Goal: Information Seeking & Learning: Learn about a topic

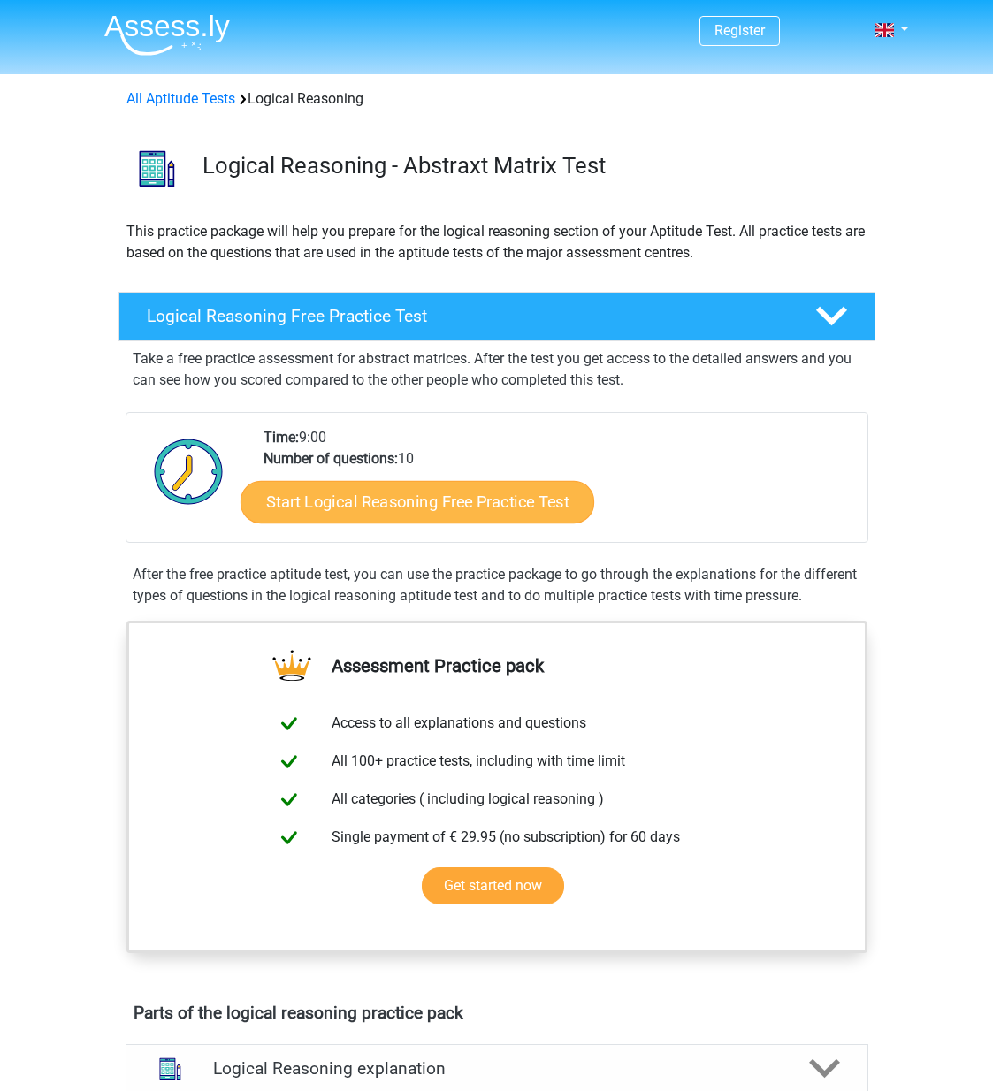
click at [495, 503] on link "Start Logical Reasoning Free Practice Test" at bounding box center [418, 501] width 354 height 42
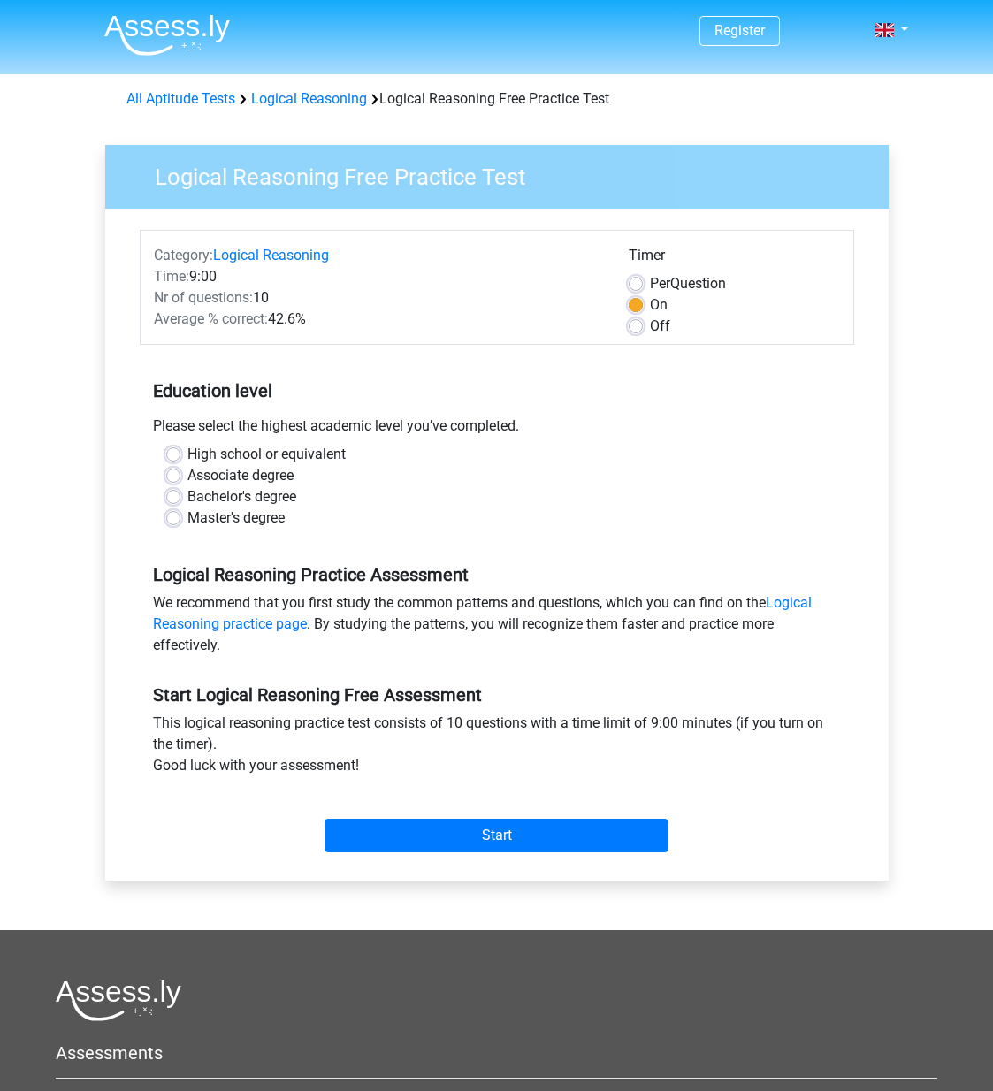
click at [187, 497] on label "Bachelor's degree" at bounding box center [241, 496] width 109 height 21
click at [174, 497] on input "Bachelor's degree" at bounding box center [173, 495] width 14 height 18
radio input "true"
click at [546, 840] on input "Start" at bounding box center [497, 836] width 344 height 34
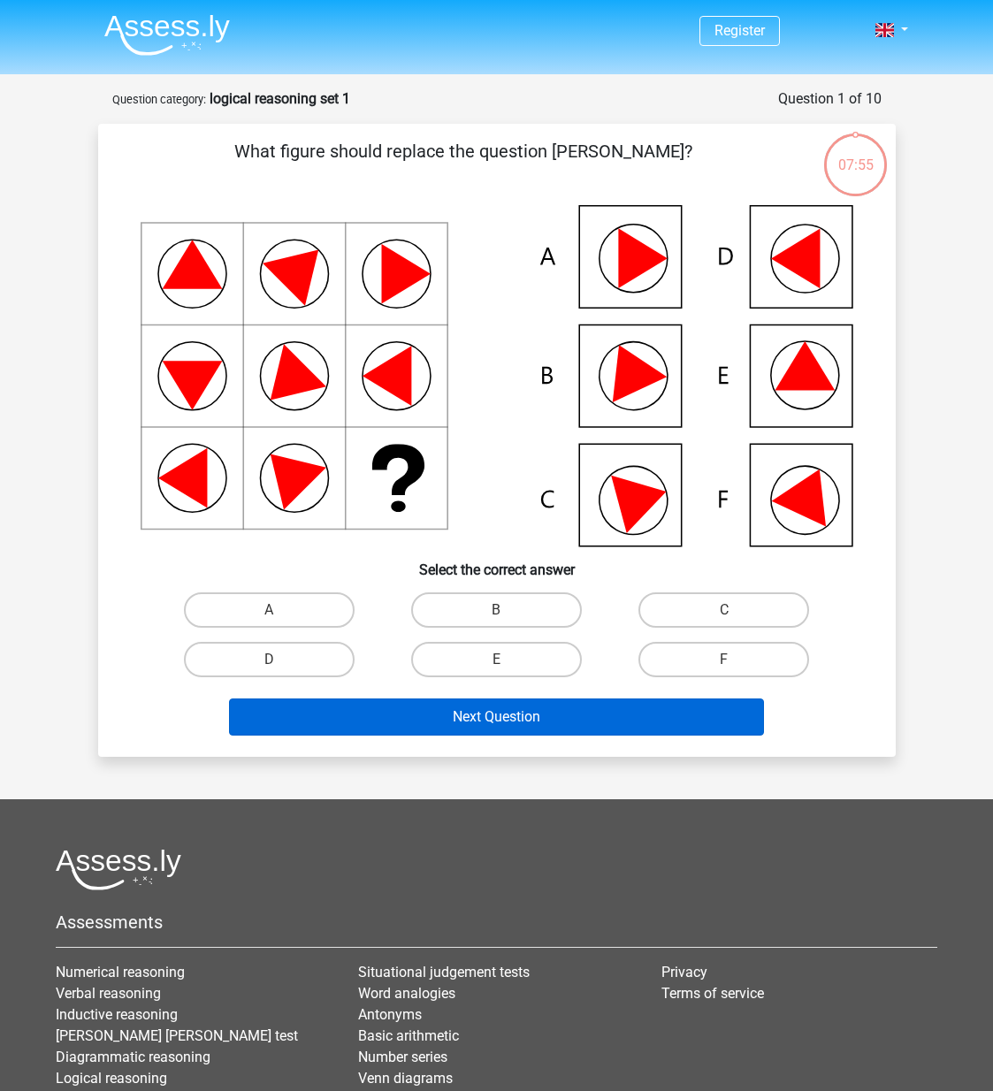
click at [560, 718] on button "Next Question" at bounding box center [496, 717] width 535 height 37
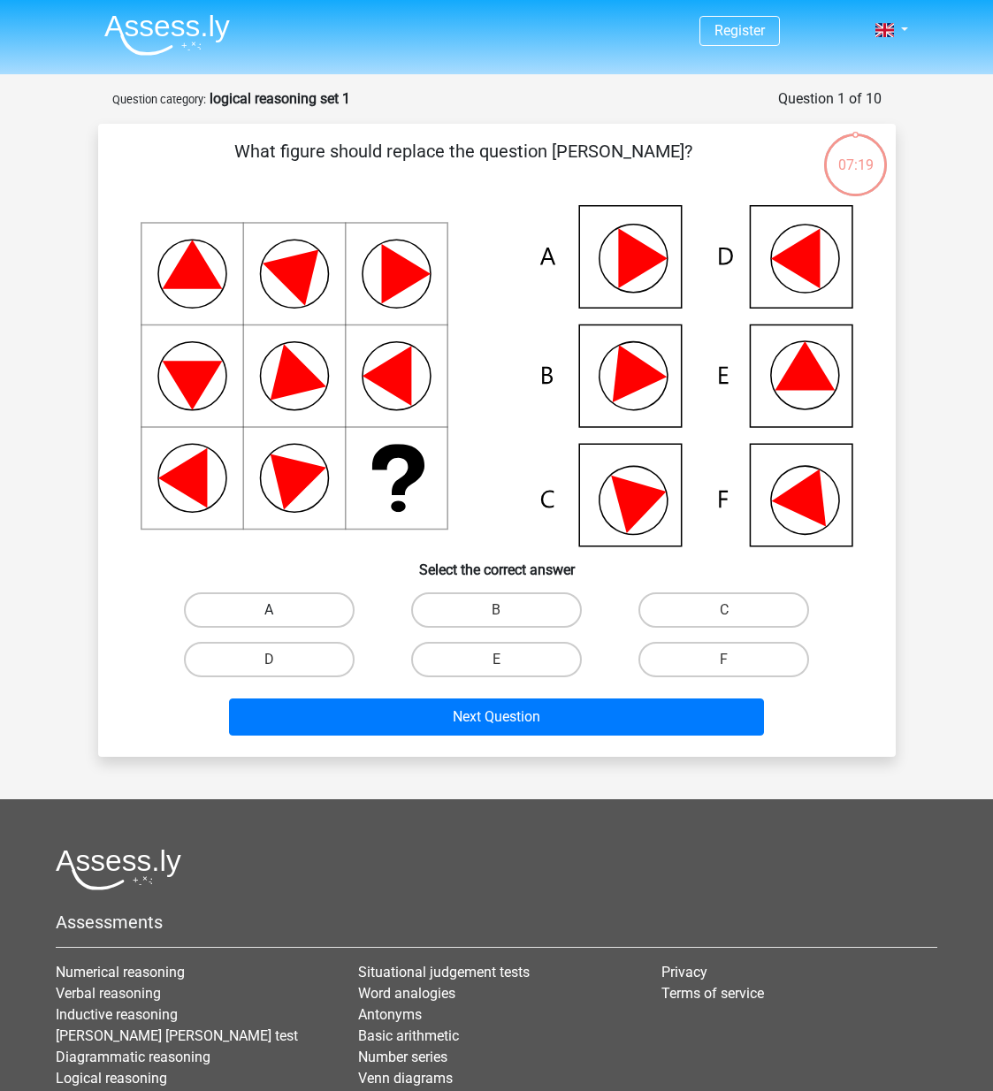
click at [316, 616] on label "A" at bounding box center [269, 609] width 171 height 35
click at [280, 616] on input "A" at bounding box center [274, 615] width 11 height 11
radio input "true"
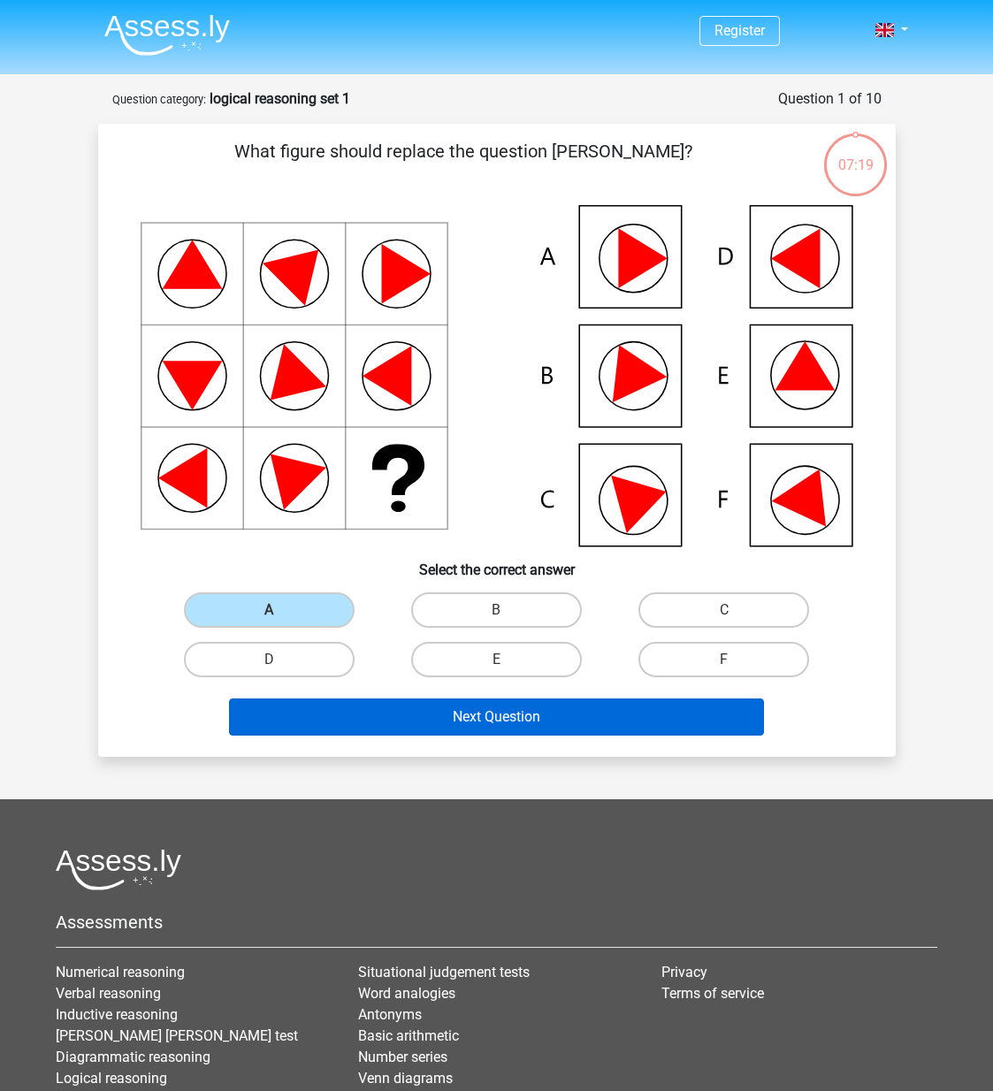
click at [513, 720] on button "Next Question" at bounding box center [496, 717] width 535 height 37
click at [409, 708] on button "Next Question" at bounding box center [496, 717] width 535 height 37
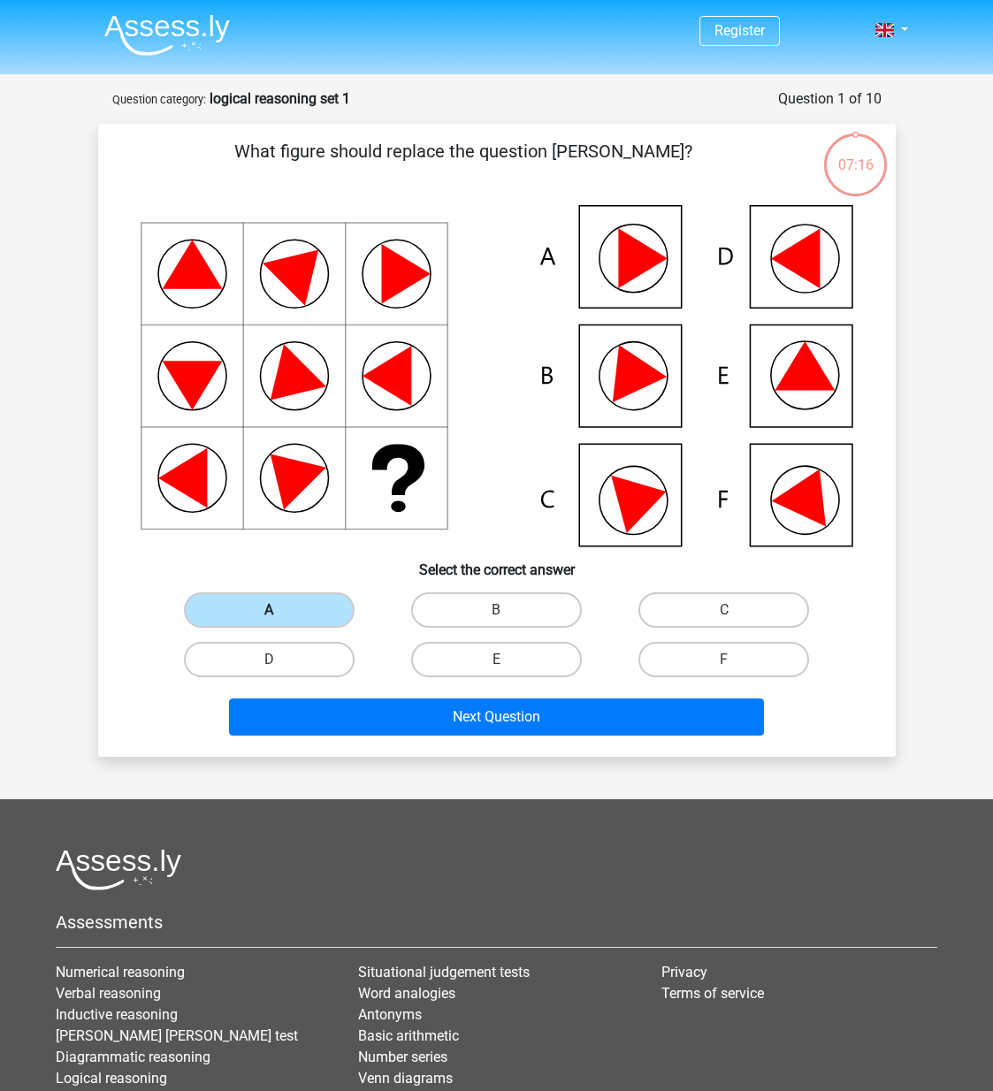
click at [308, 621] on label "A" at bounding box center [269, 609] width 171 height 35
click at [280, 621] on input "A" at bounding box center [274, 615] width 11 height 11
drag, startPoint x: 279, startPoint y: 615, endPoint x: 393, endPoint y: 485, distance: 171.7
click at [393, 485] on div "What figure should replace the question mark?" at bounding box center [496, 440] width 783 height 605
click at [393, 485] on icon at bounding box center [497, 375] width 713 height 341
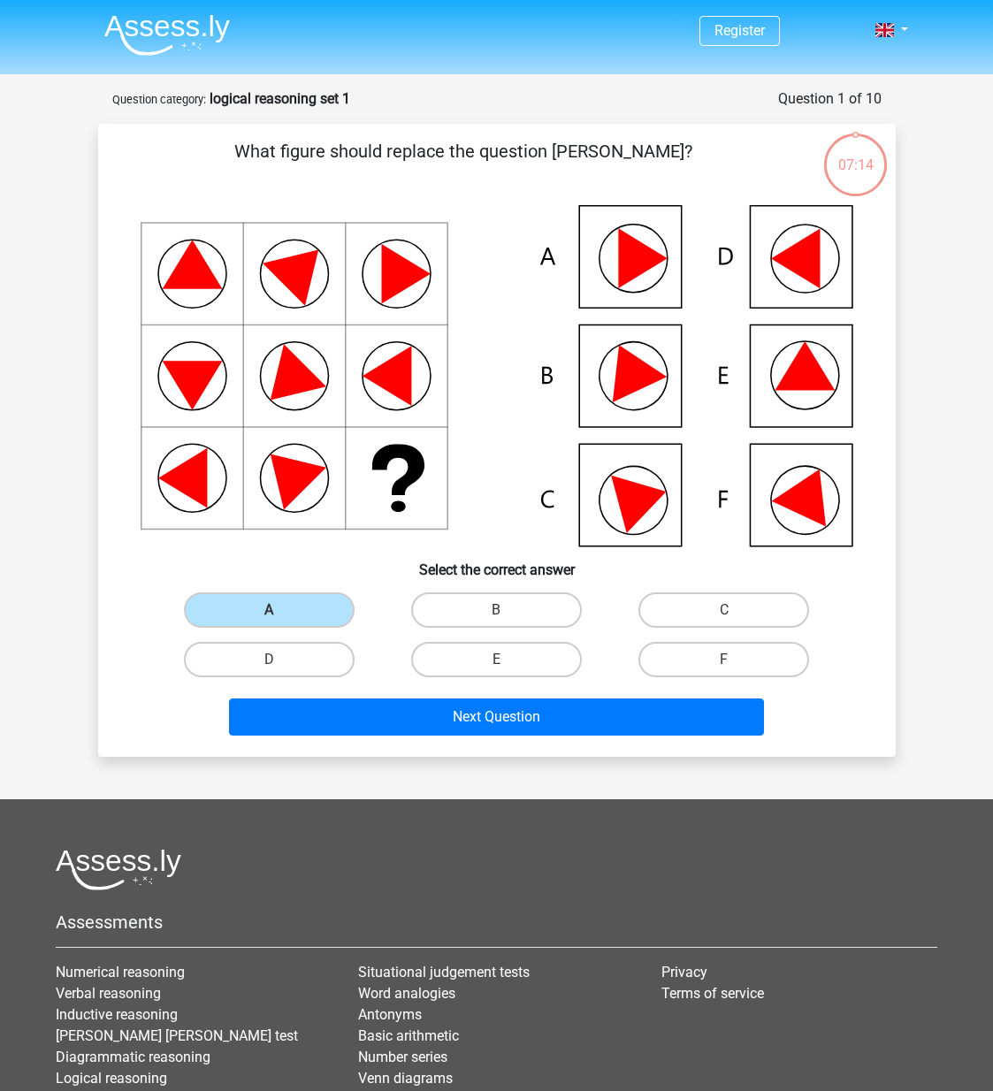
drag, startPoint x: 630, startPoint y: 280, endPoint x: 470, endPoint y: 426, distance: 216.6
click at [471, 424] on icon at bounding box center [497, 375] width 713 height 341
click at [295, 610] on label "A" at bounding box center [269, 609] width 171 height 35
click at [280, 610] on input "A" at bounding box center [274, 615] width 11 height 11
click at [263, 672] on label "D" at bounding box center [269, 659] width 171 height 35
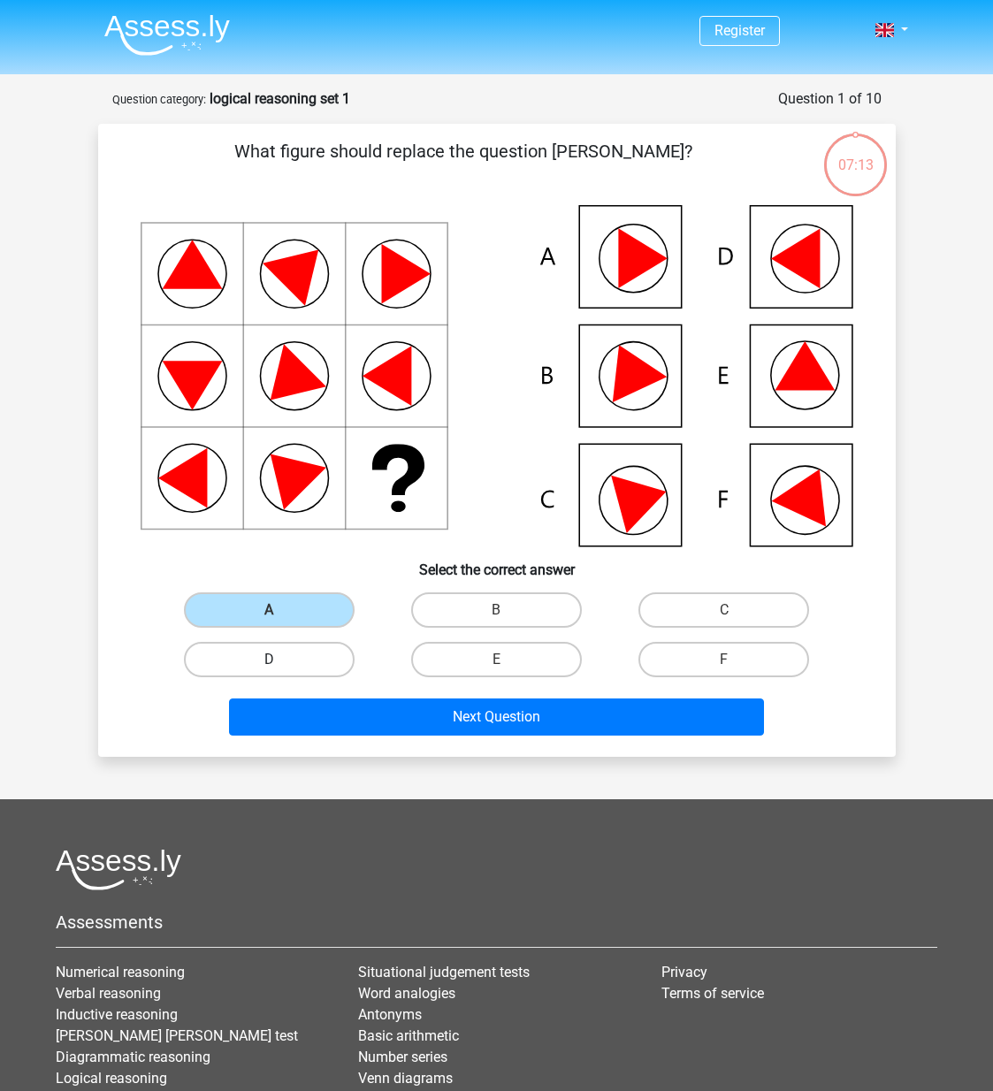
click at [269, 671] on input "D" at bounding box center [274, 665] width 11 height 11
radio input "true"
click at [280, 607] on label "A" at bounding box center [269, 609] width 171 height 35
click at [280, 610] on input "A" at bounding box center [274, 615] width 11 height 11
radio input "true"
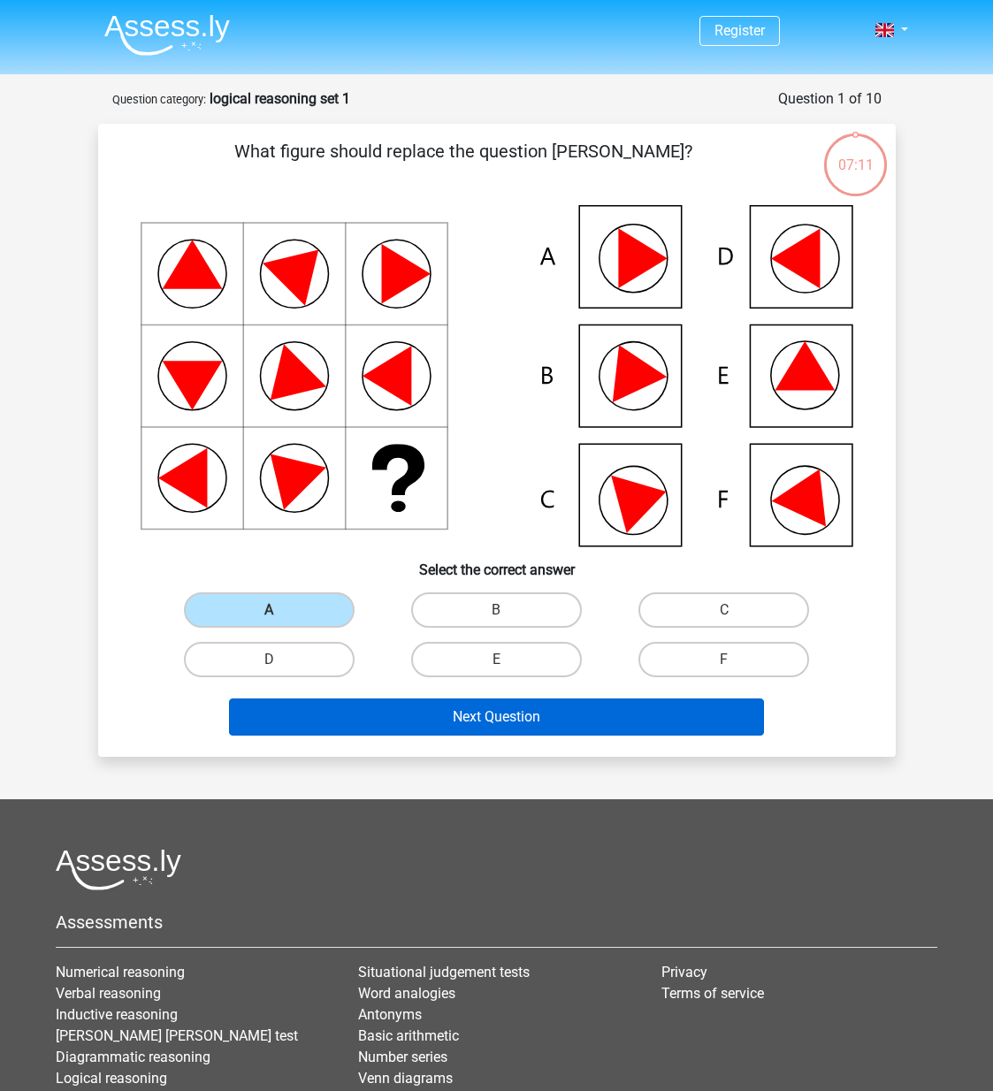
click at [452, 723] on button "Next Question" at bounding box center [496, 717] width 535 height 37
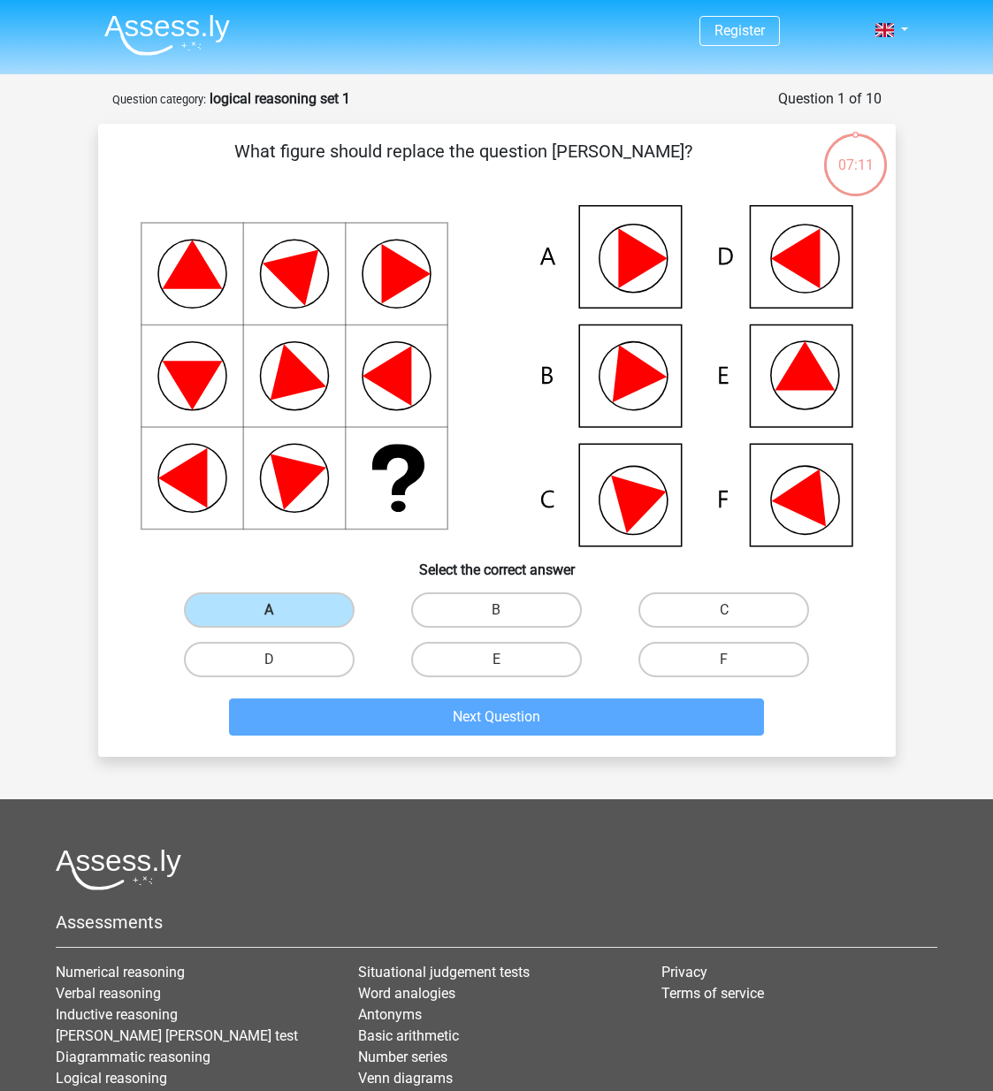
scroll to position [88, 0]
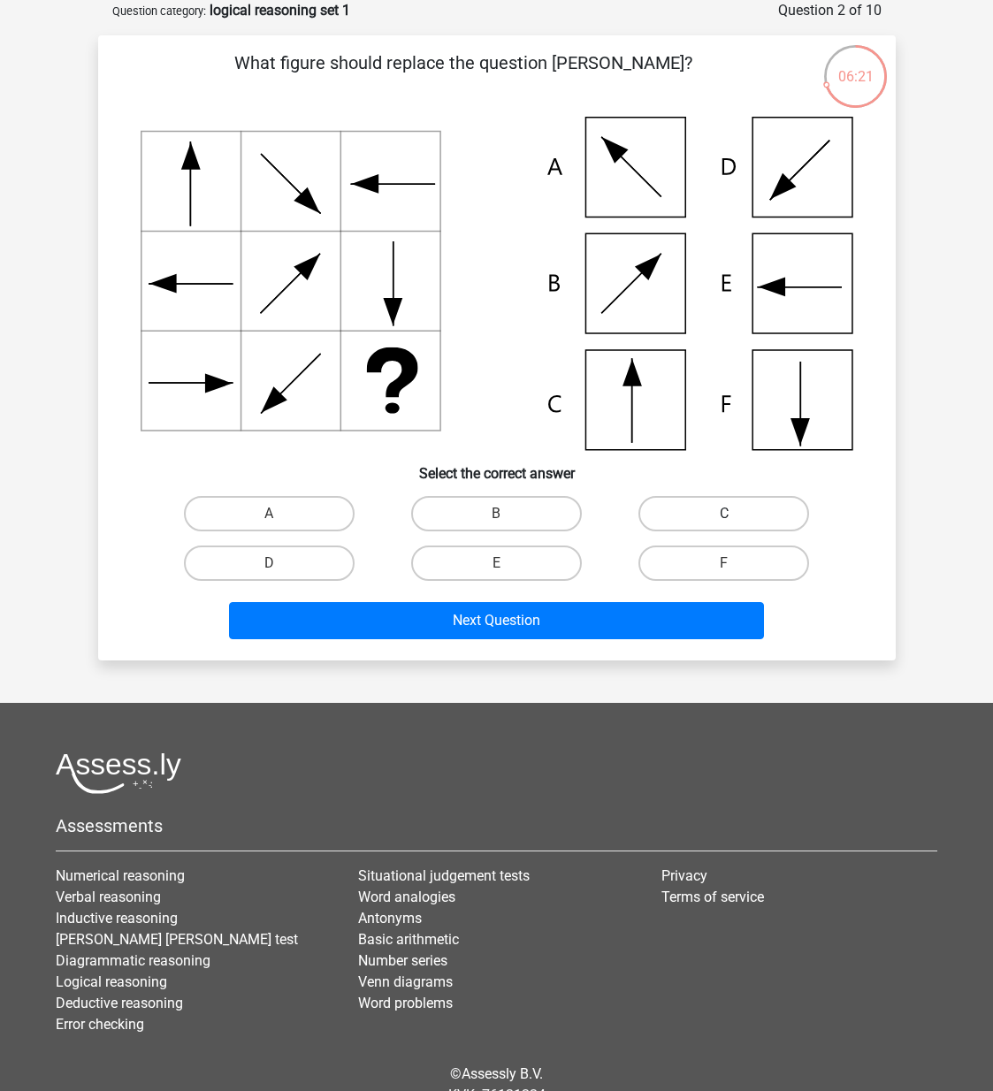
click at [665, 503] on label "C" at bounding box center [723, 513] width 171 height 35
click at [724, 514] on input "C" at bounding box center [729, 519] width 11 height 11
radio input "true"
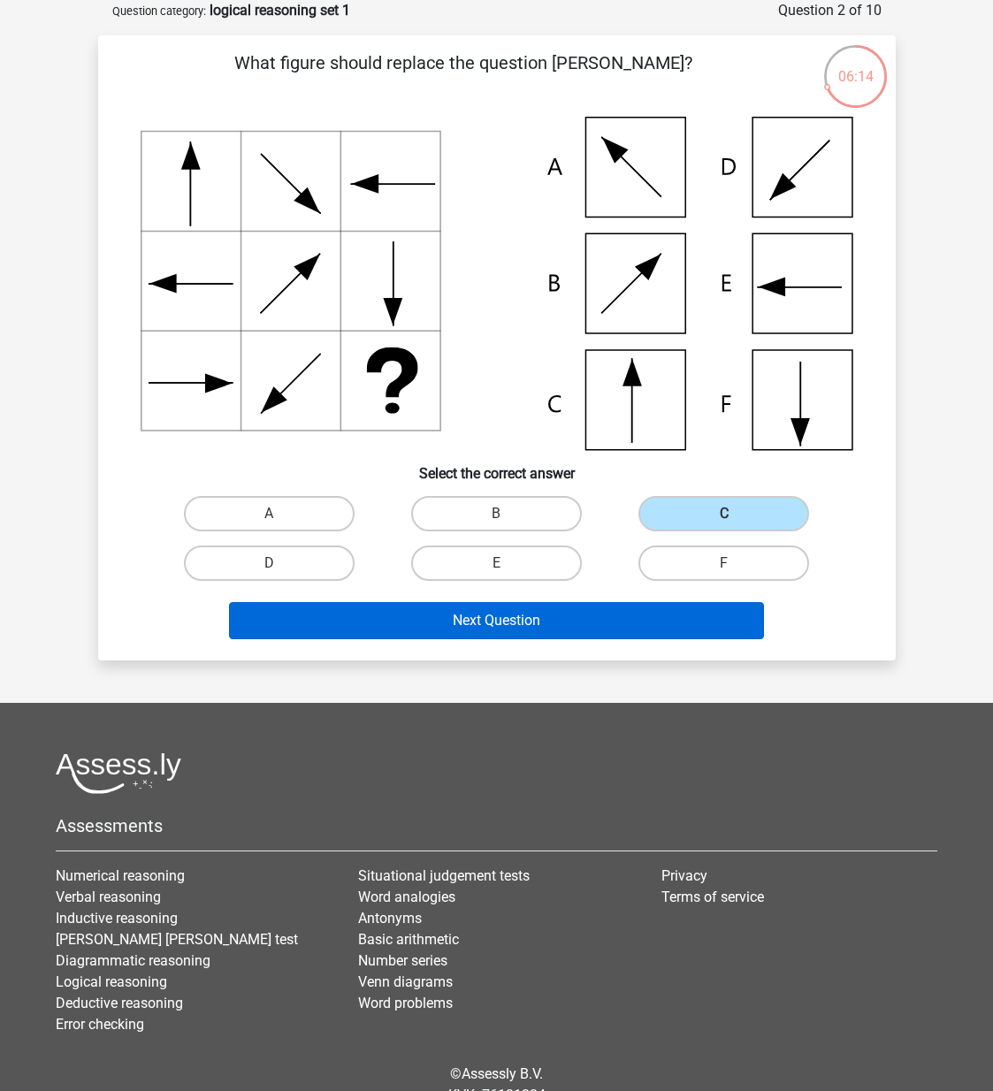
click at [625, 623] on button "Next Question" at bounding box center [496, 620] width 535 height 37
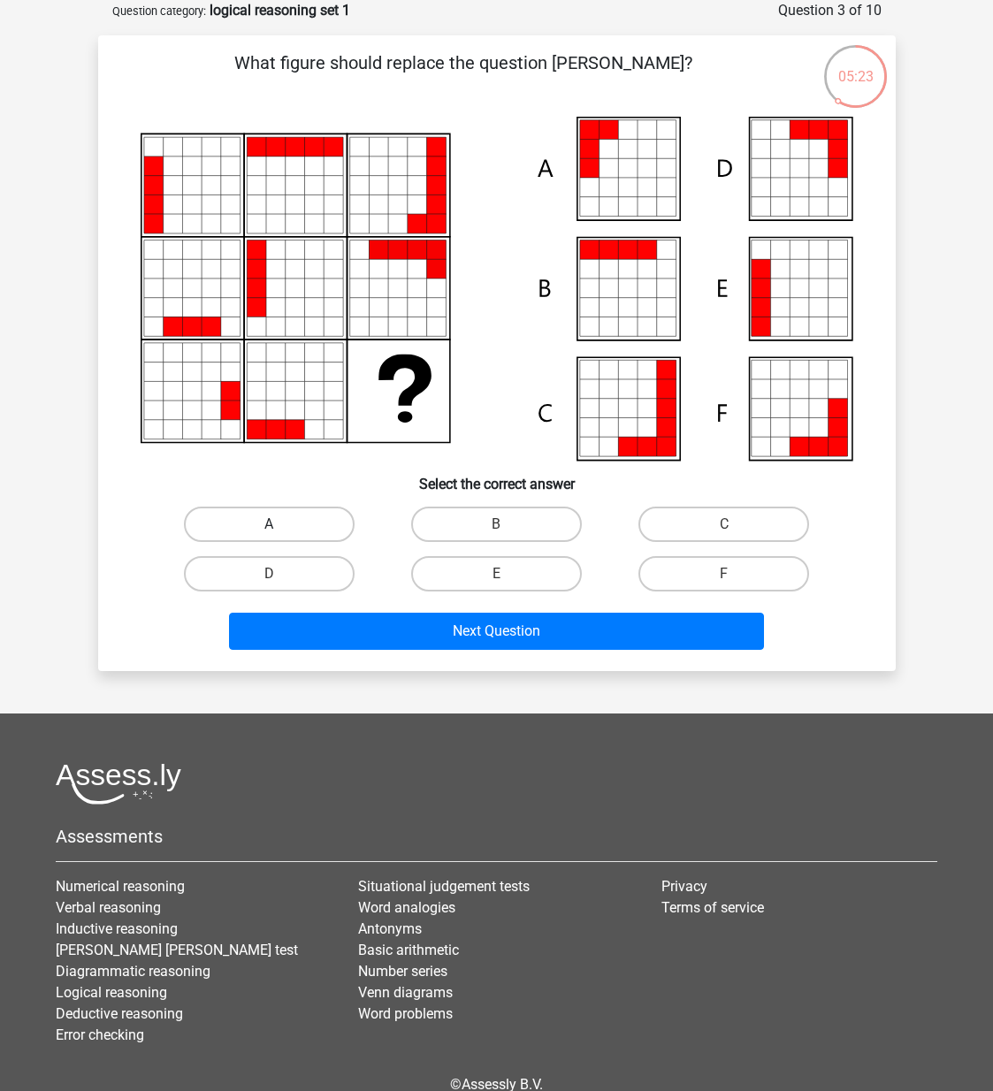
click at [291, 531] on label "A" at bounding box center [269, 524] width 171 height 35
click at [280, 531] on input "A" at bounding box center [274, 529] width 11 height 11
radio input "true"
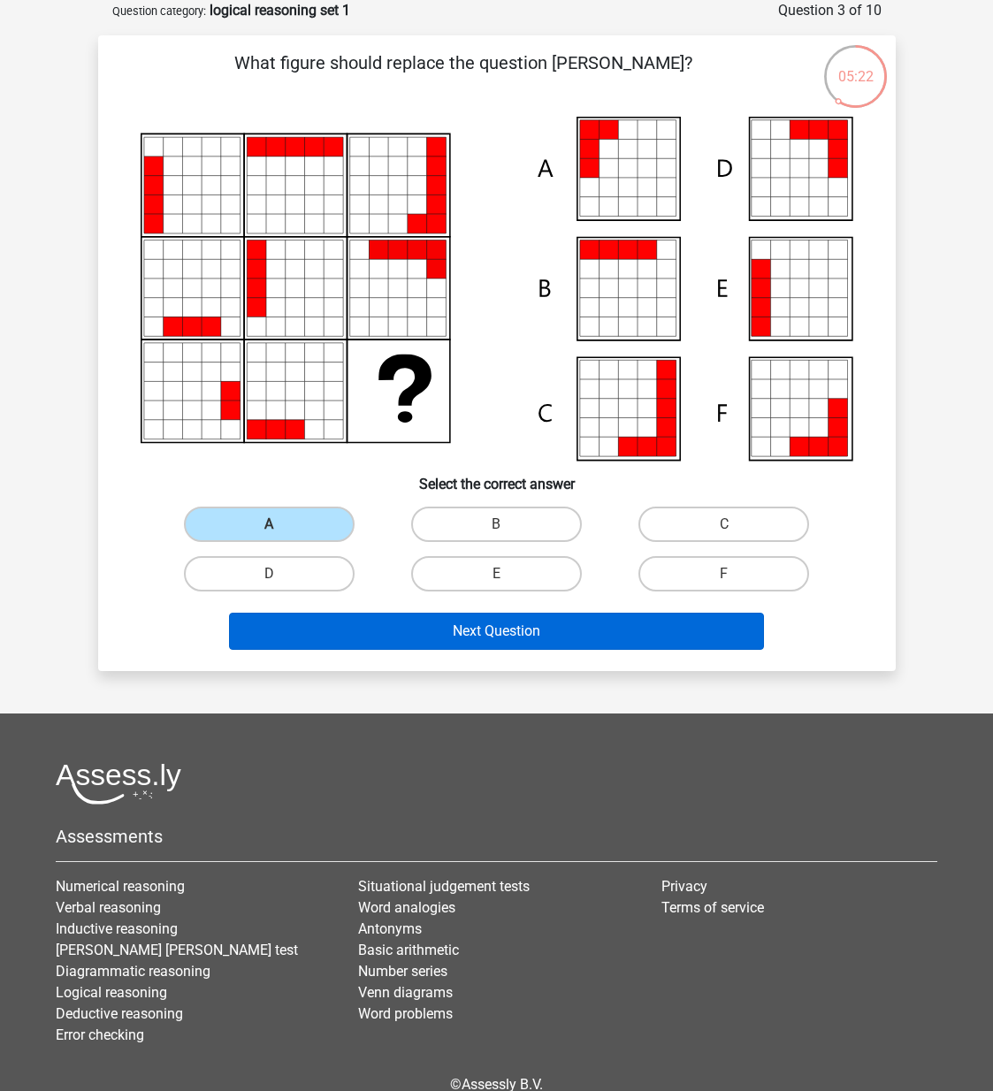
click at [516, 630] on button "Next Question" at bounding box center [496, 631] width 535 height 37
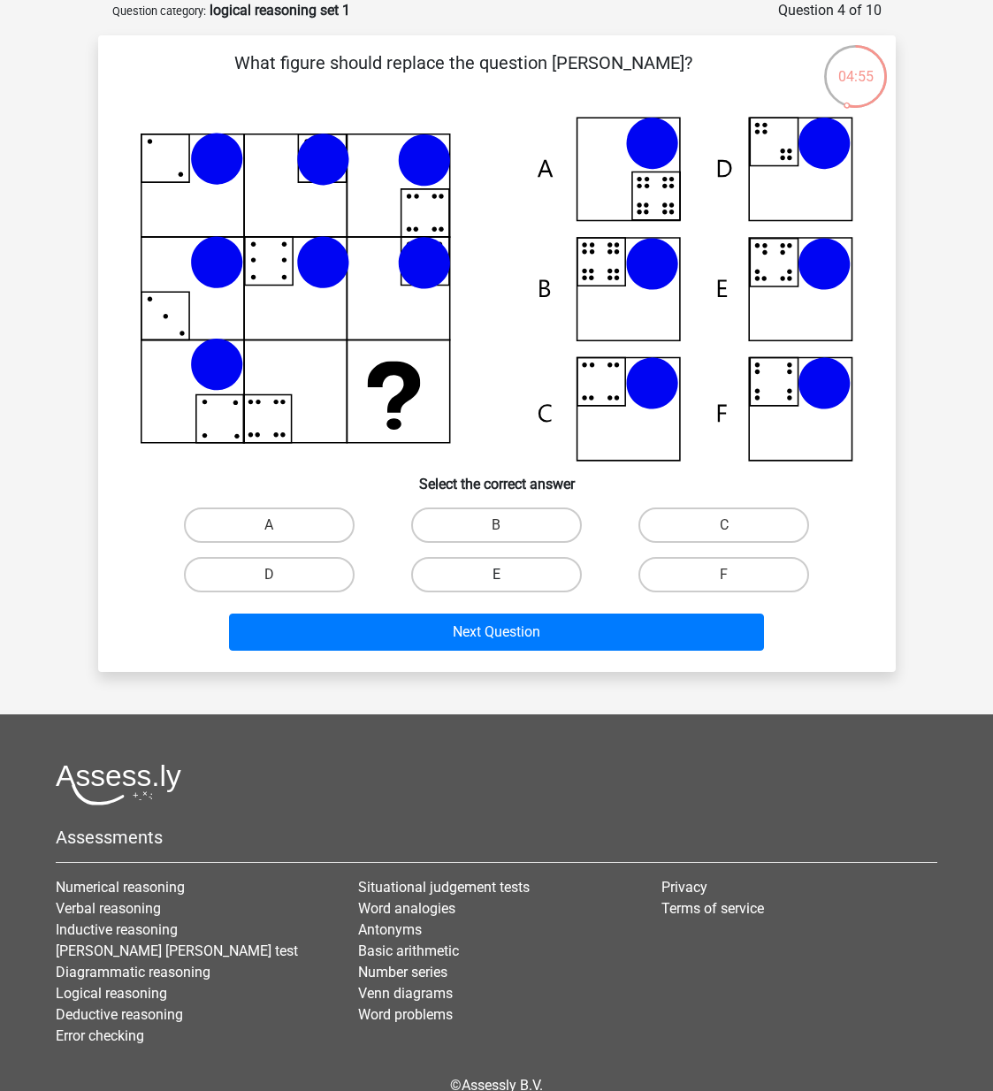
click at [546, 565] on label "E" at bounding box center [496, 574] width 171 height 35
click at [508, 575] on input "E" at bounding box center [501, 580] width 11 height 11
radio input "true"
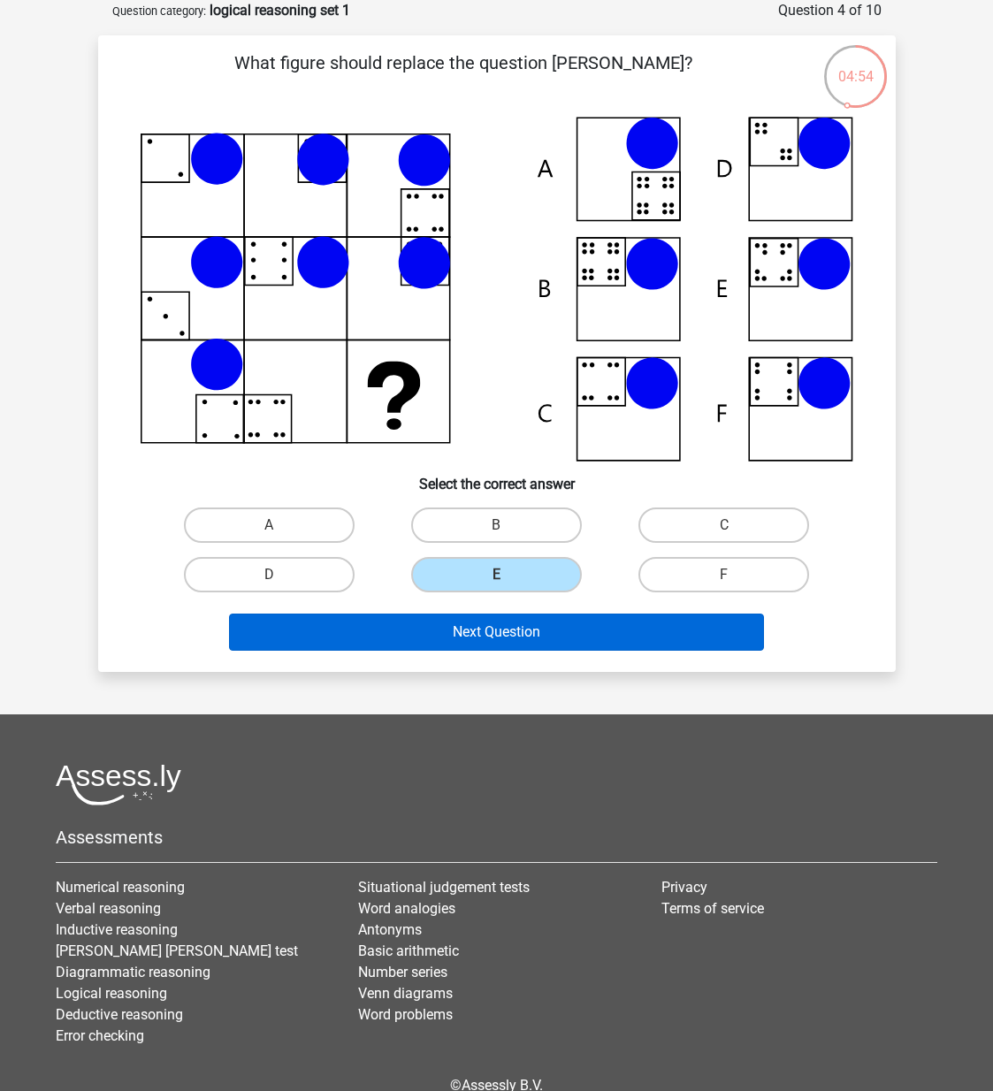
click at [623, 638] on button "Next Question" at bounding box center [496, 632] width 535 height 37
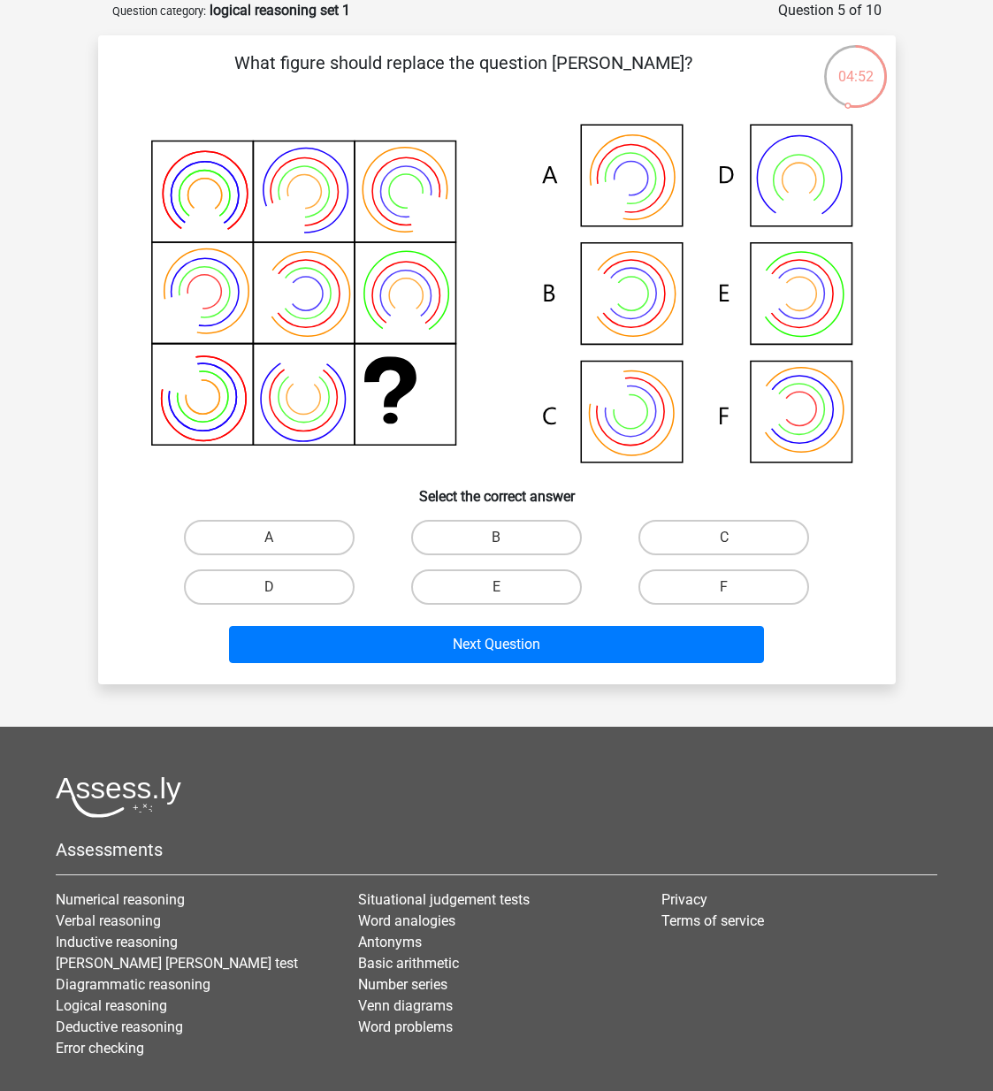
scroll to position [77, 0]
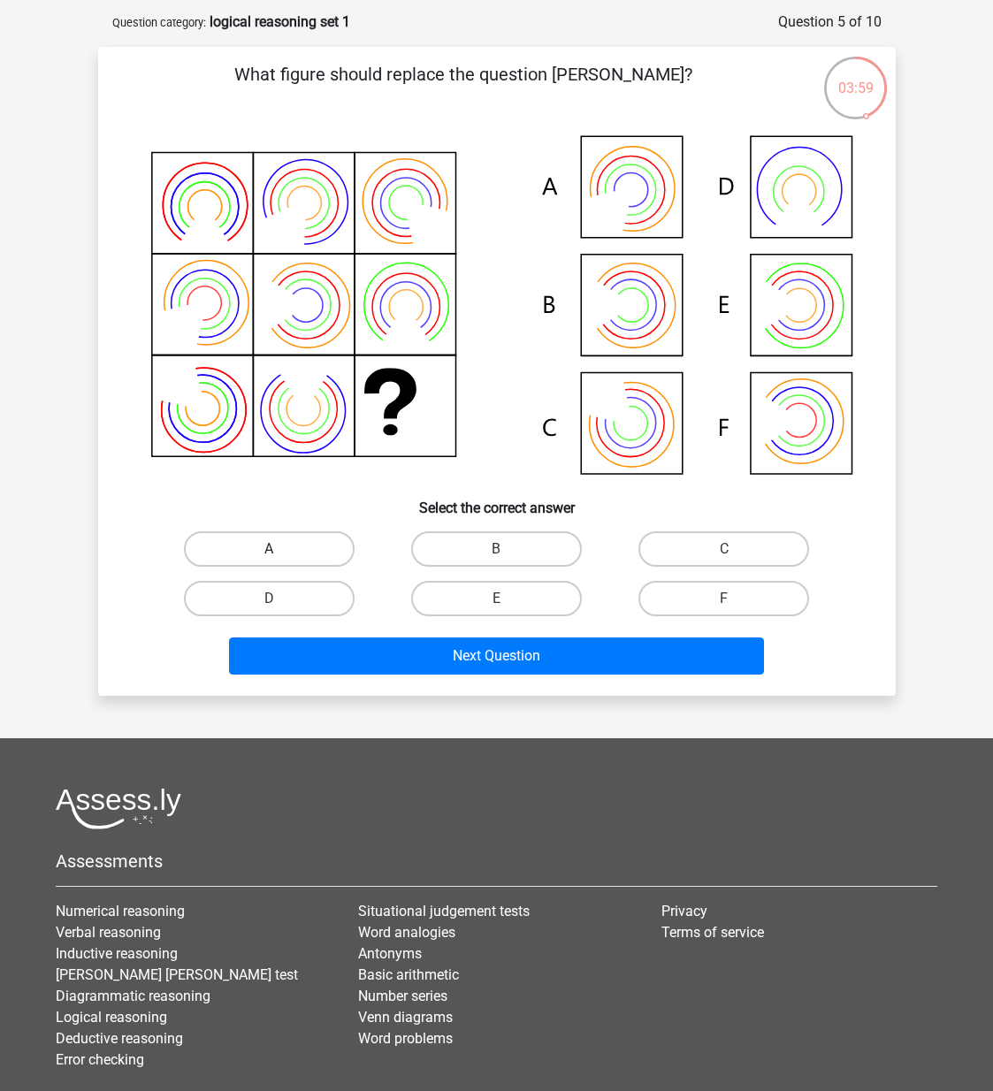
click at [322, 545] on label "A" at bounding box center [269, 548] width 171 height 35
click at [280, 549] on input "A" at bounding box center [274, 554] width 11 height 11
radio input "true"
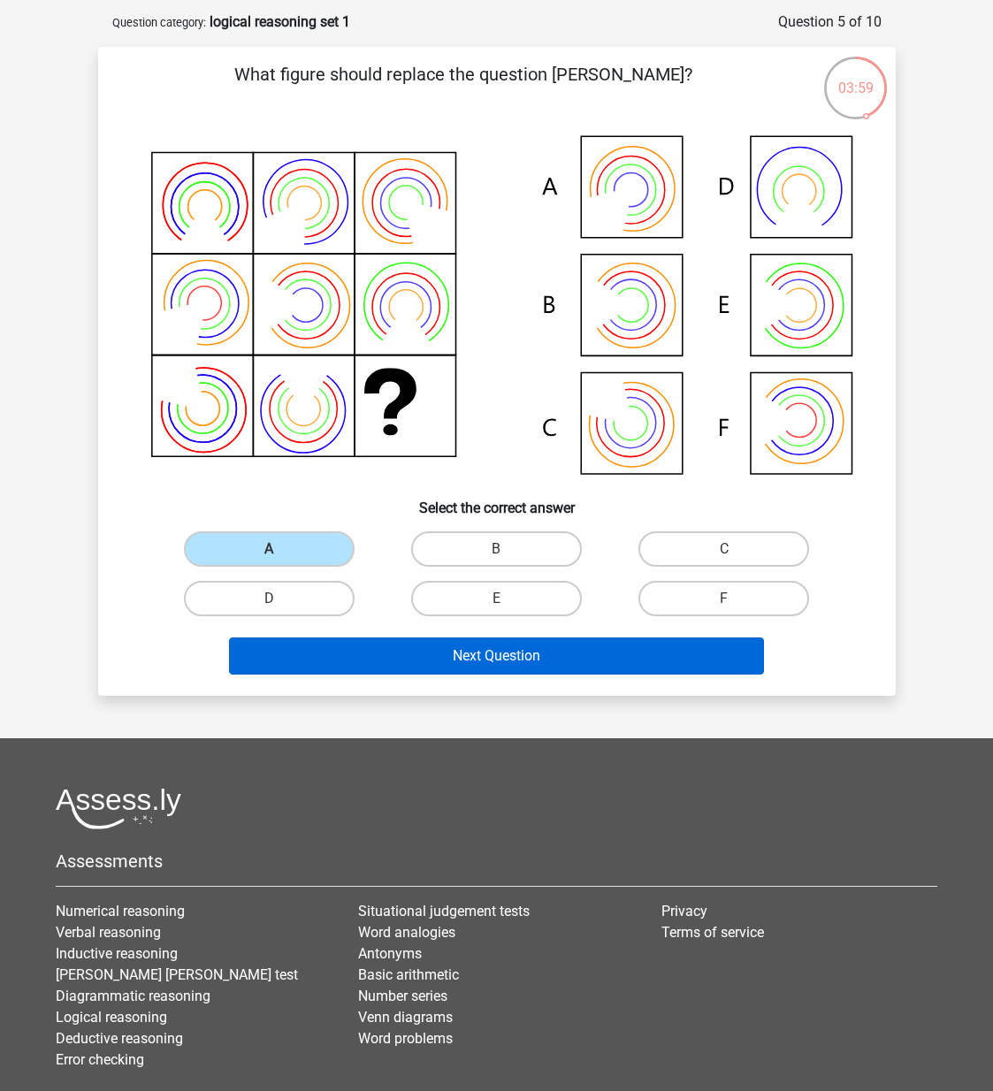
click at [521, 646] on button "Next Question" at bounding box center [496, 656] width 535 height 37
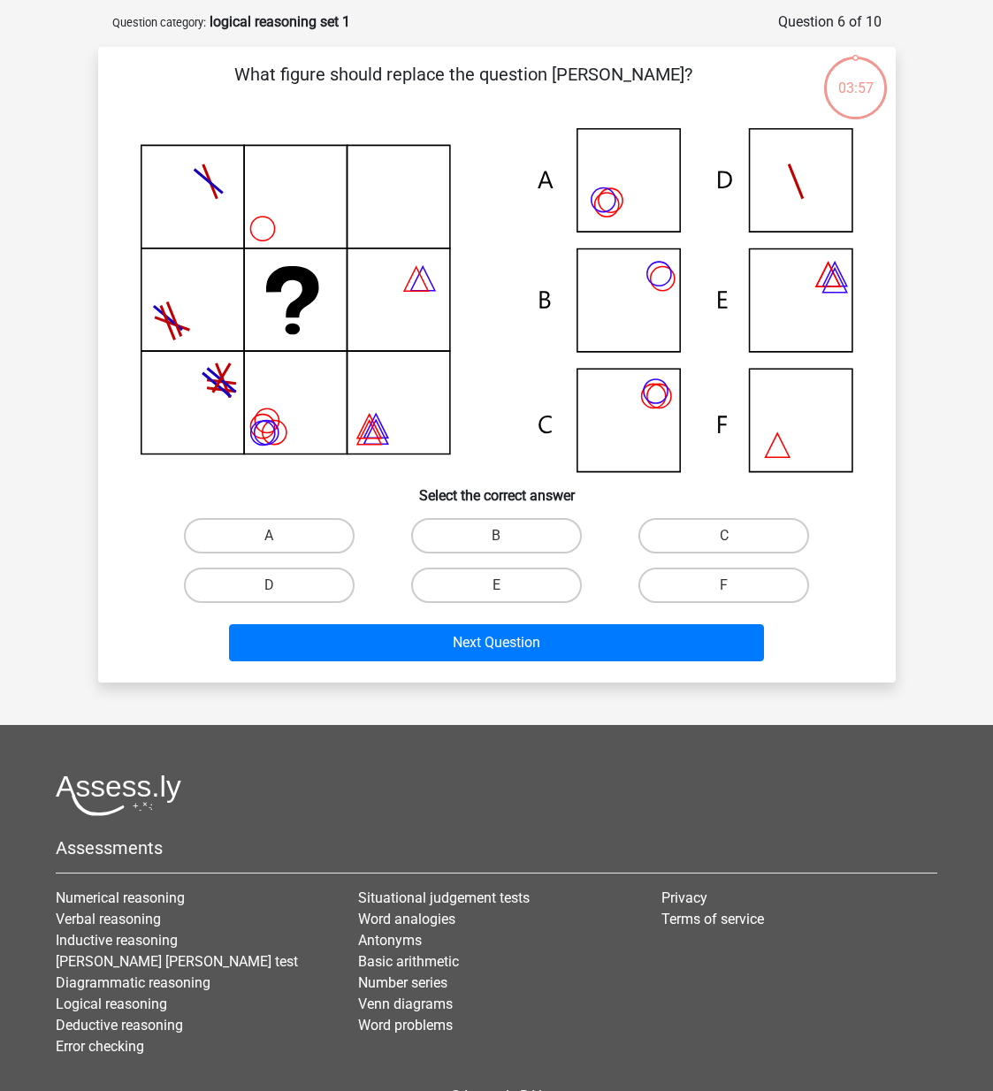
scroll to position [88, 0]
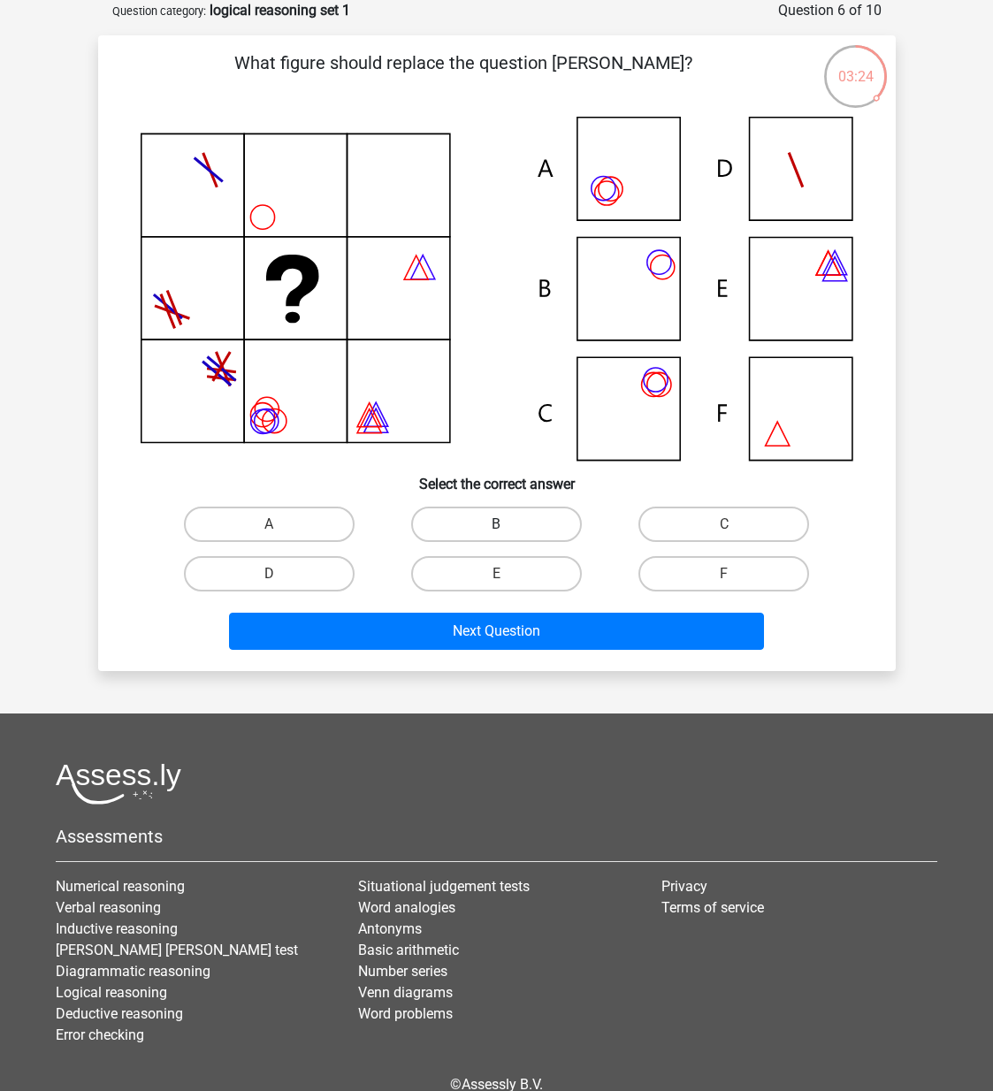
click at [508, 512] on label "B" at bounding box center [496, 524] width 171 height 35
click at [508, 524] on input "B" at bounding box center [501, 529] width 11 height 11
radio input "true"
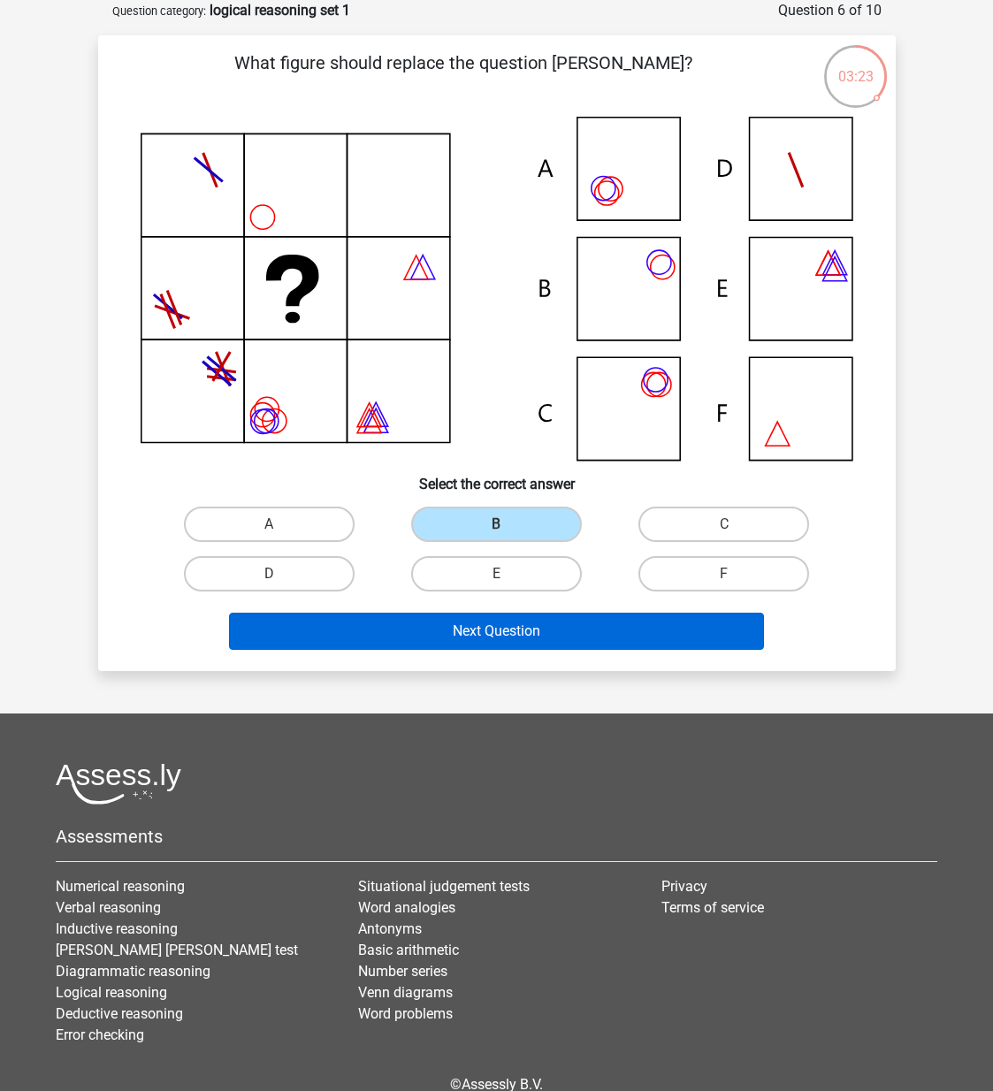
click at [525, 629] on button "Next Question" at bounding box center [496, 631] width 535 height 37
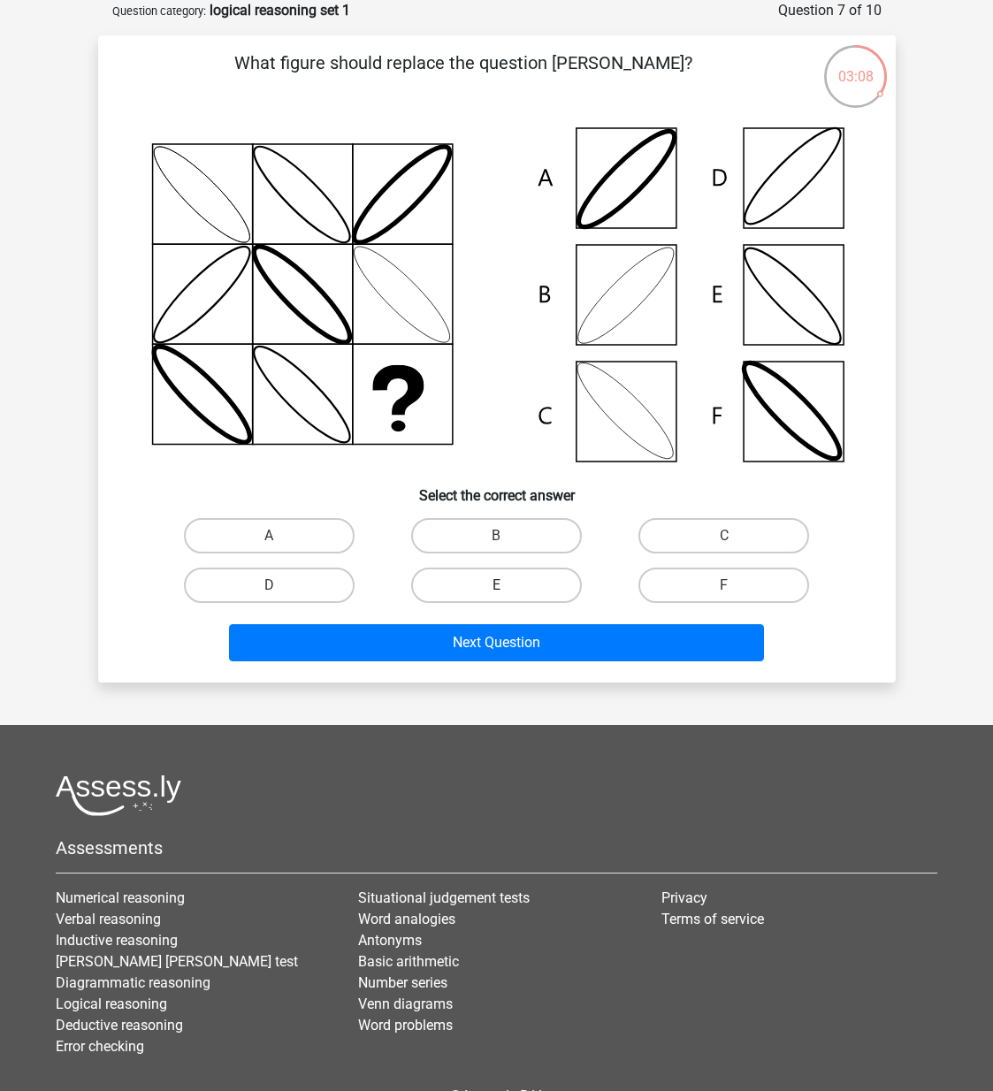
click at [493, 571] on label "E" at bounding box center [496, 585] width 171 height 35
click at [496, 585] on input "E" at bounding box center [501, 590] width 11 height 11
radio input "true"
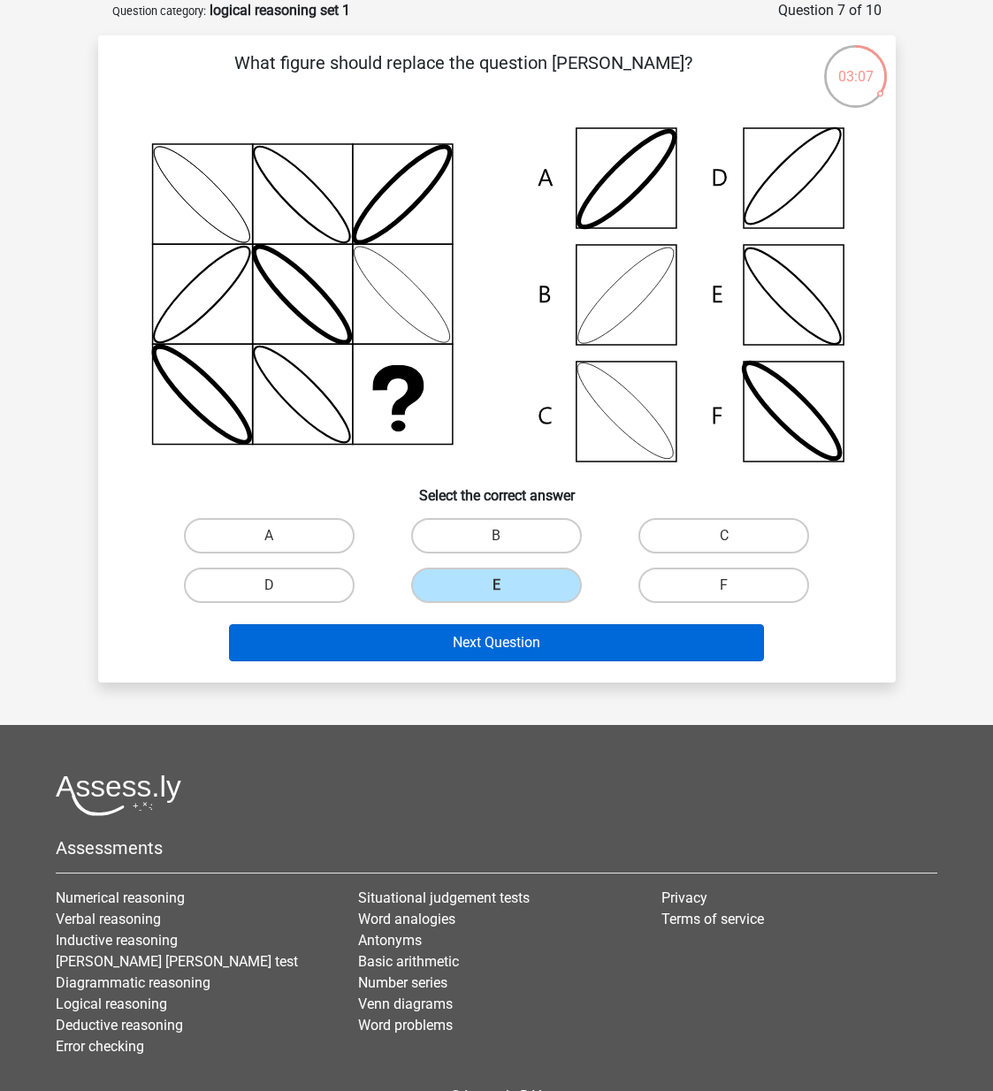
click at [624, 644] on button "Next Question" at bounding box center [496, 642] width 535 height 37
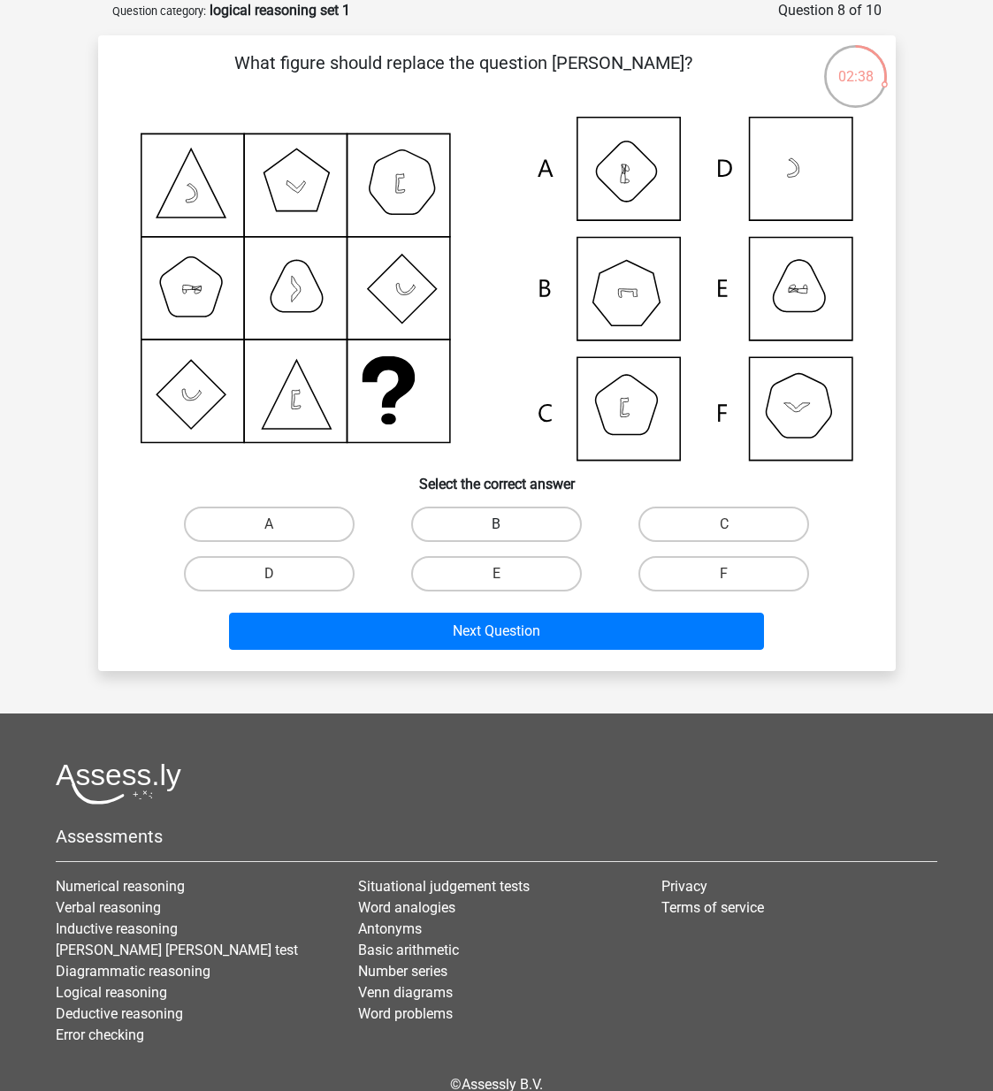
click at [491, 522] on label "B" at bounding box center [496, 524] width 171 height 35
click at [496, 524] on input "B" at bounding box center [501, 529] width 11 height 11
radio input "true"
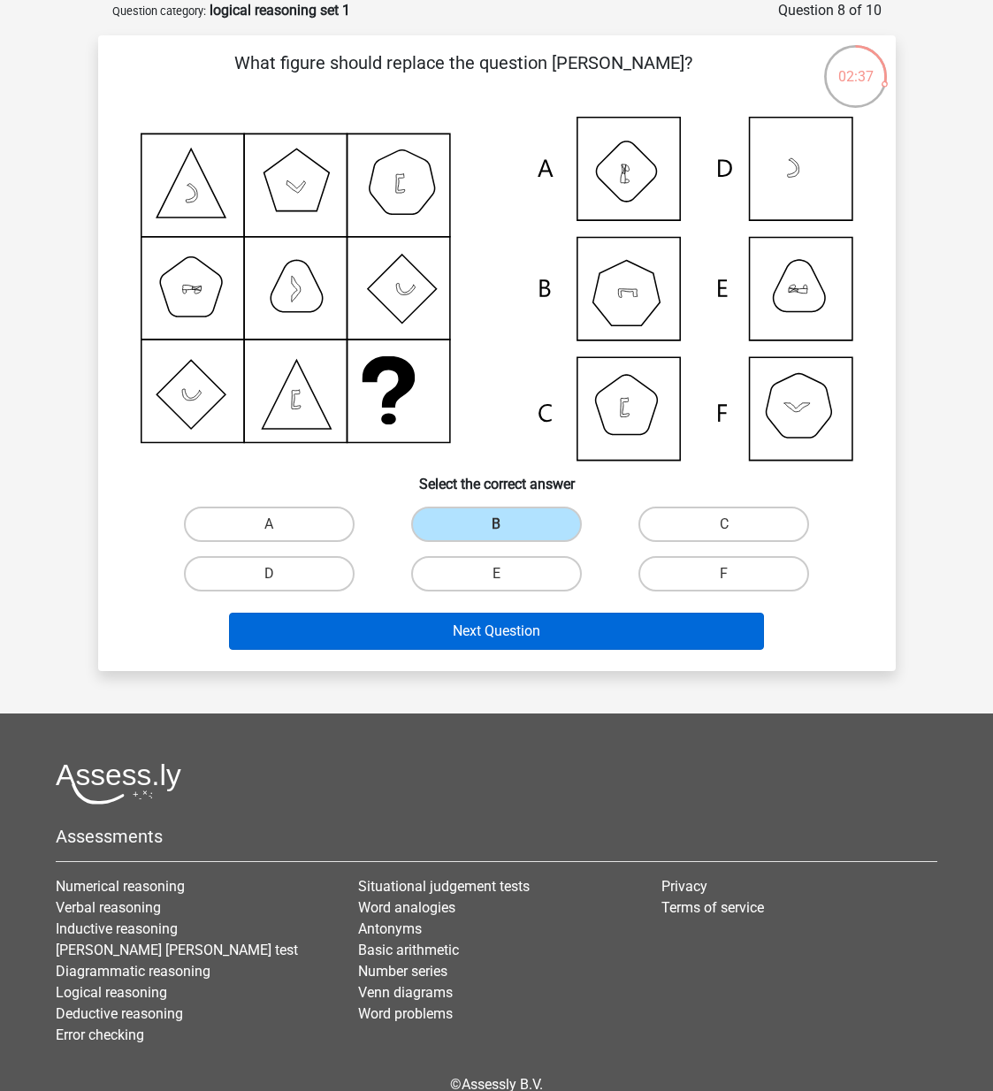
click at [557, 640] on button "Next Question" at bounding box center [496, 631] width 535 height 37
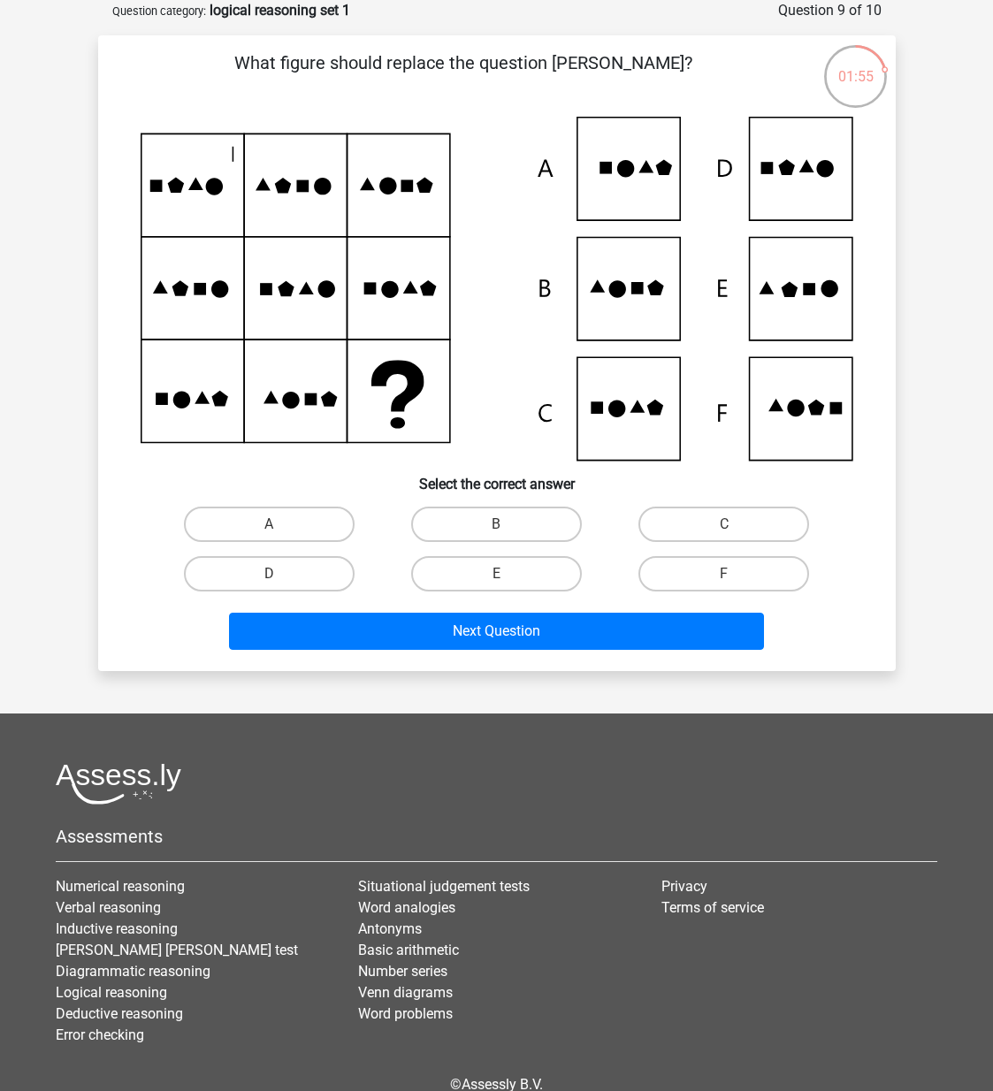
click at [797, 190] on icon at bounding box center [497, 289] width 713 height 344
click at [303, 568] on label "D" at bounding box center [269, 573] width 171 height 35
click at [280, 574] on input "D" at bounding box center [274, 579] width 11 height 11
radio input "true"
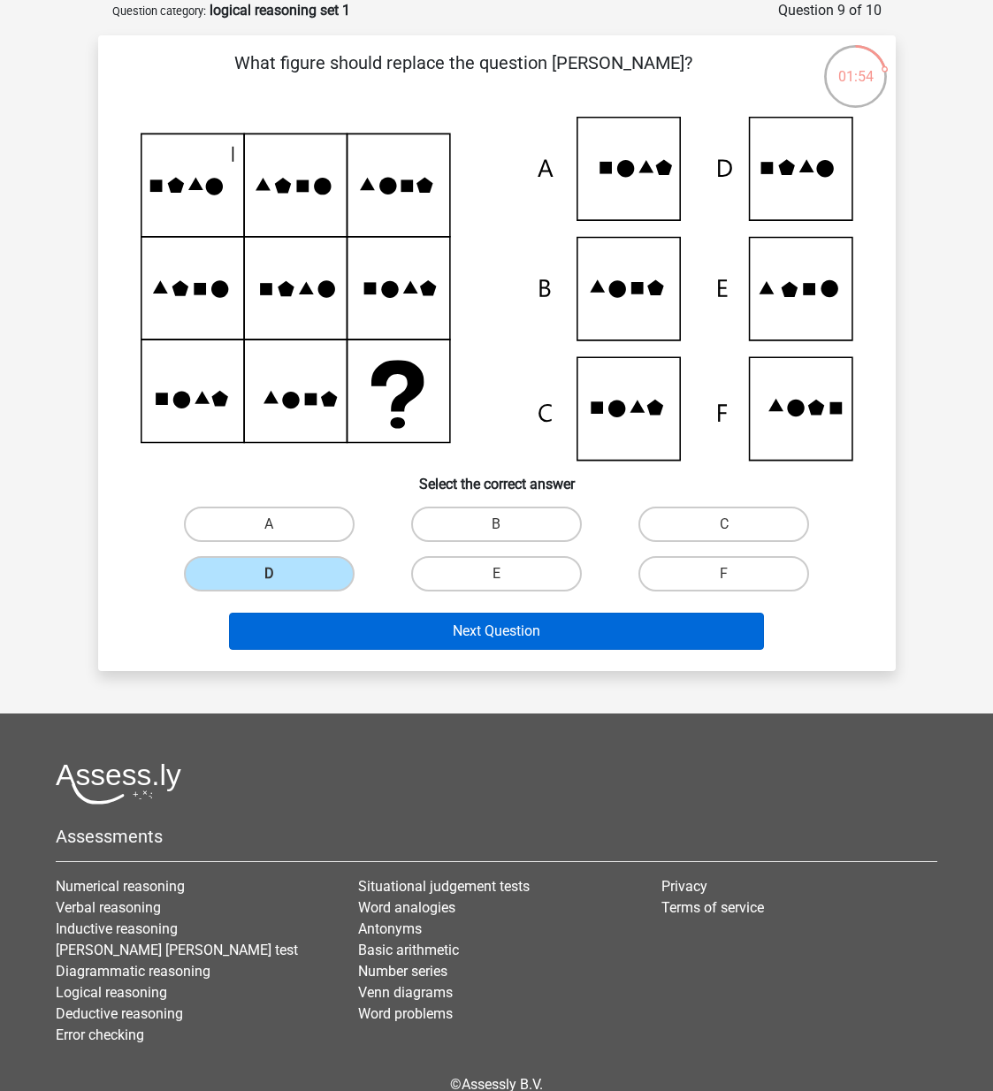
click at [506, 638] on button "Next Question" at bounding box center [496, 631] width 535 height 37
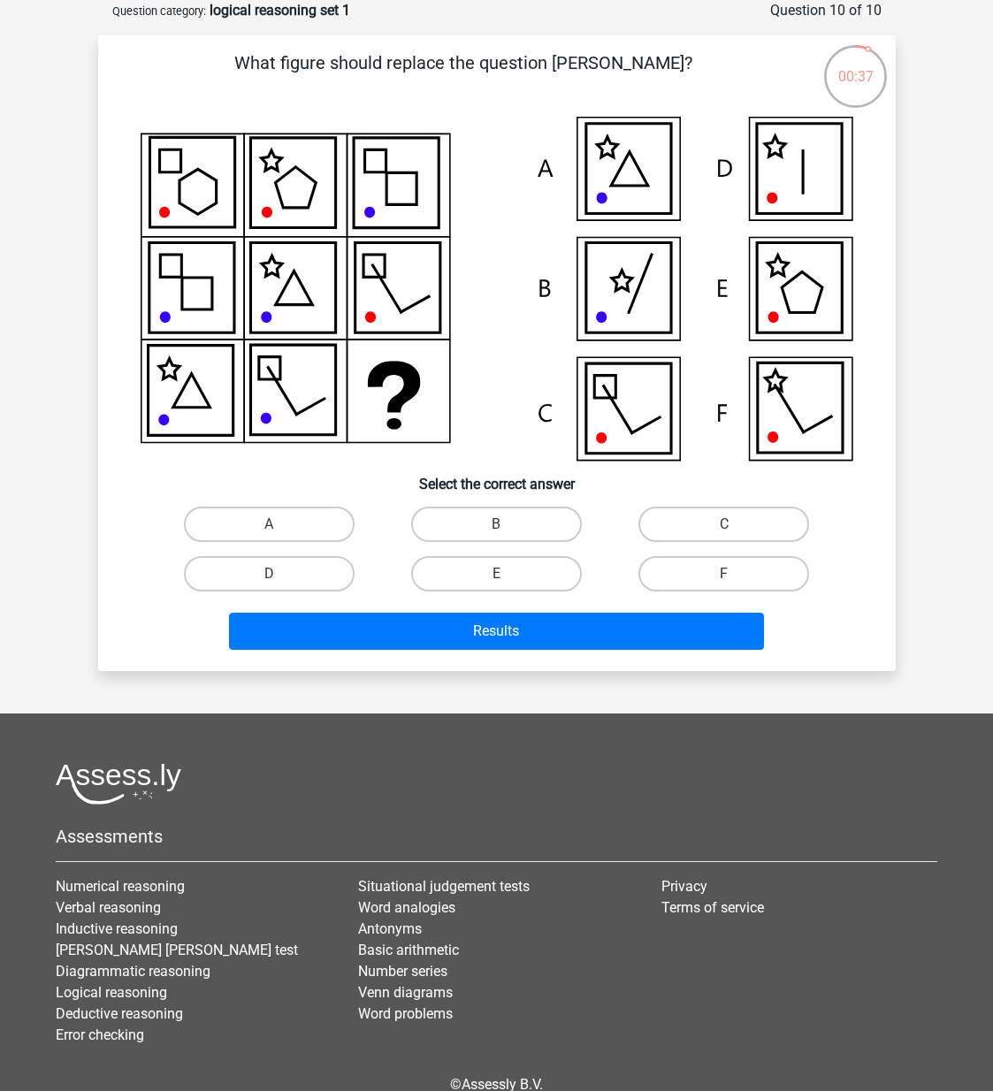
click at [638, 425] on icon at bounding box center [627, 408] width 85 height 90
click at [701, 524] on label "C" at bounding box center [723, 524] width 171 height 35
click at [724, 524] on input "C" at bounding box center [729, 529] width 11 height 11
radio input "true"
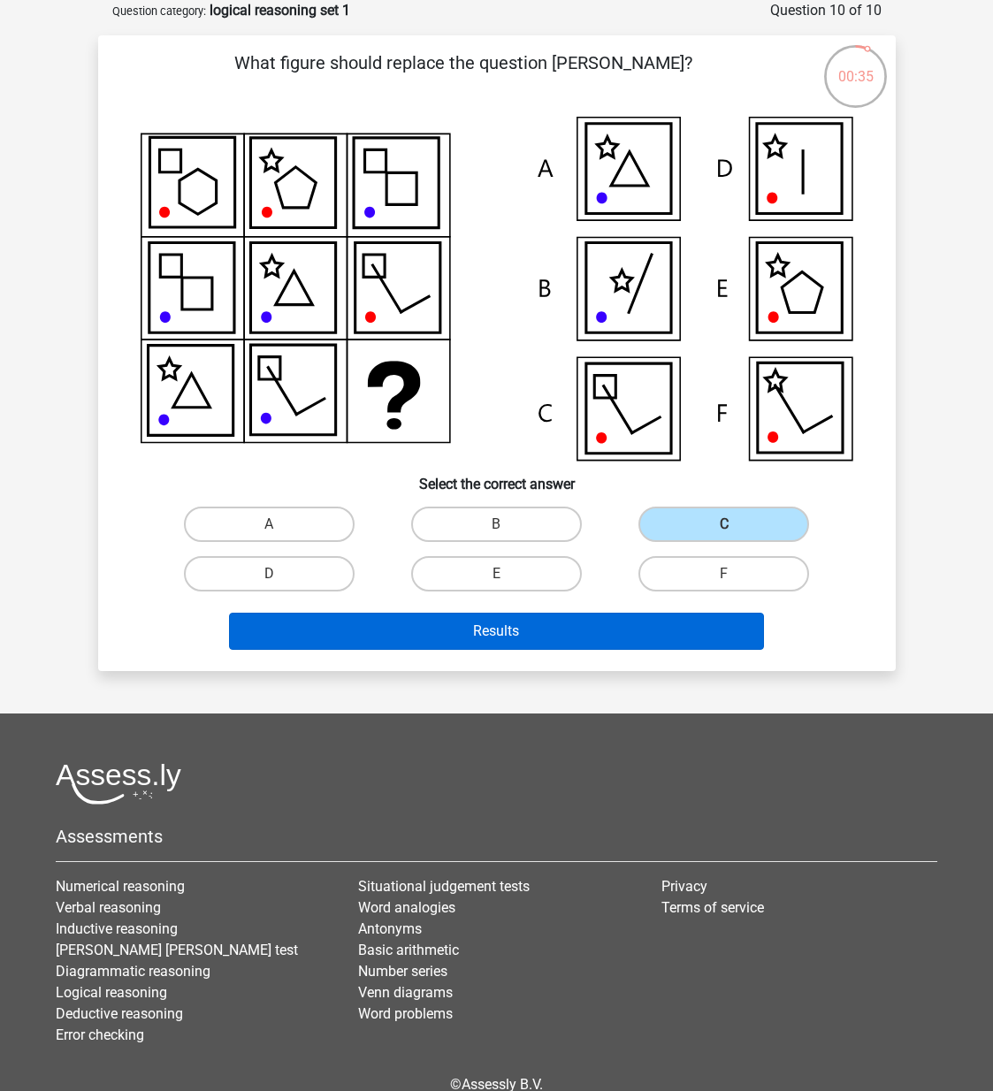
click at [686, 620] on button "Results" at bounding box center [496, 631] width 535 height 37
